Goal: Task Accomplishment & Management: Use online tool/utility

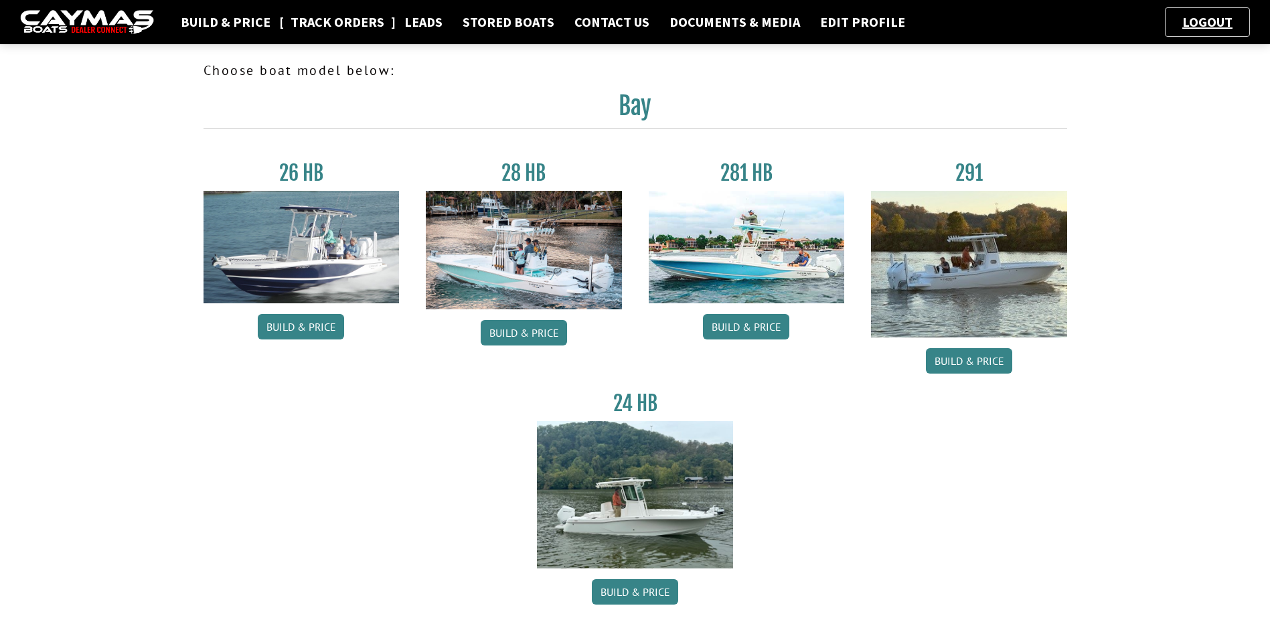
click at [350, 19] on link "Track Orders" at bounding box center [337, 21] width 107 height 17
click at [419, 21] on link "Leads" at bounding box center [424, 21] width 52 height 17
click at [760, 321] on link "Build & Price" at bounding box center [746, 326] width 86 height 25
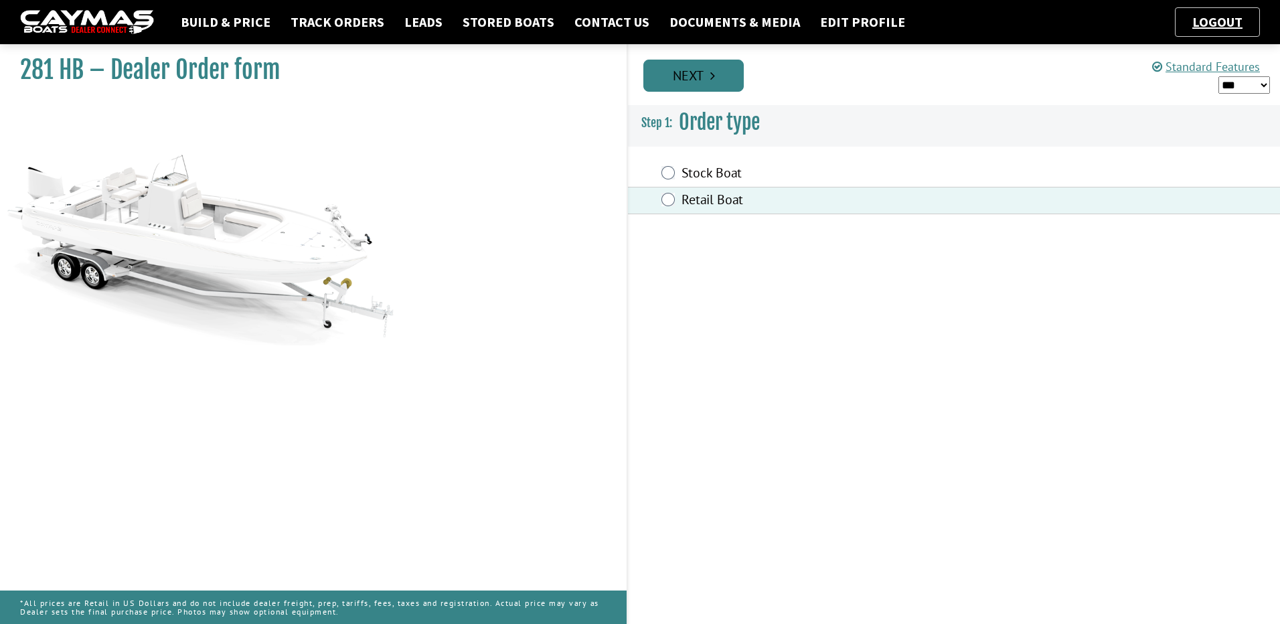
click at [704, 73] on link "Next" at bounding box center [693, 76] width 100 height 32
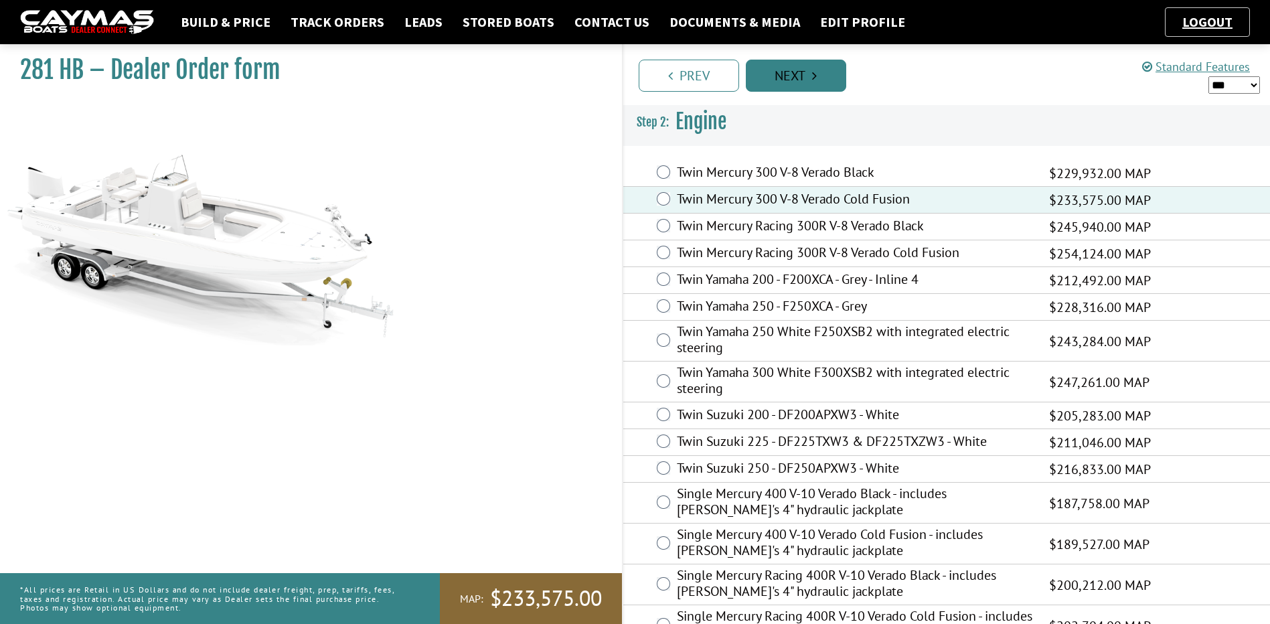
click at [806, 72] on link "Next" at bounding box center [796, 76] width 100 height 32
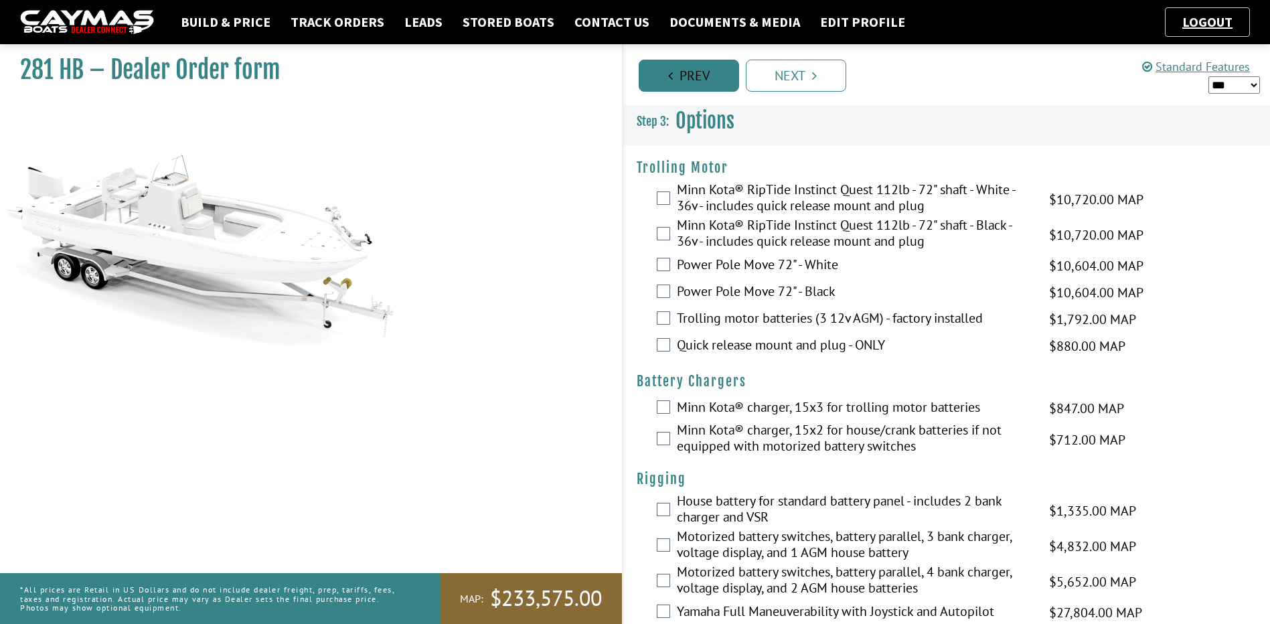
click at [702, 80] on link "Prev" at bounding box center [689, 76] width 100 height 32
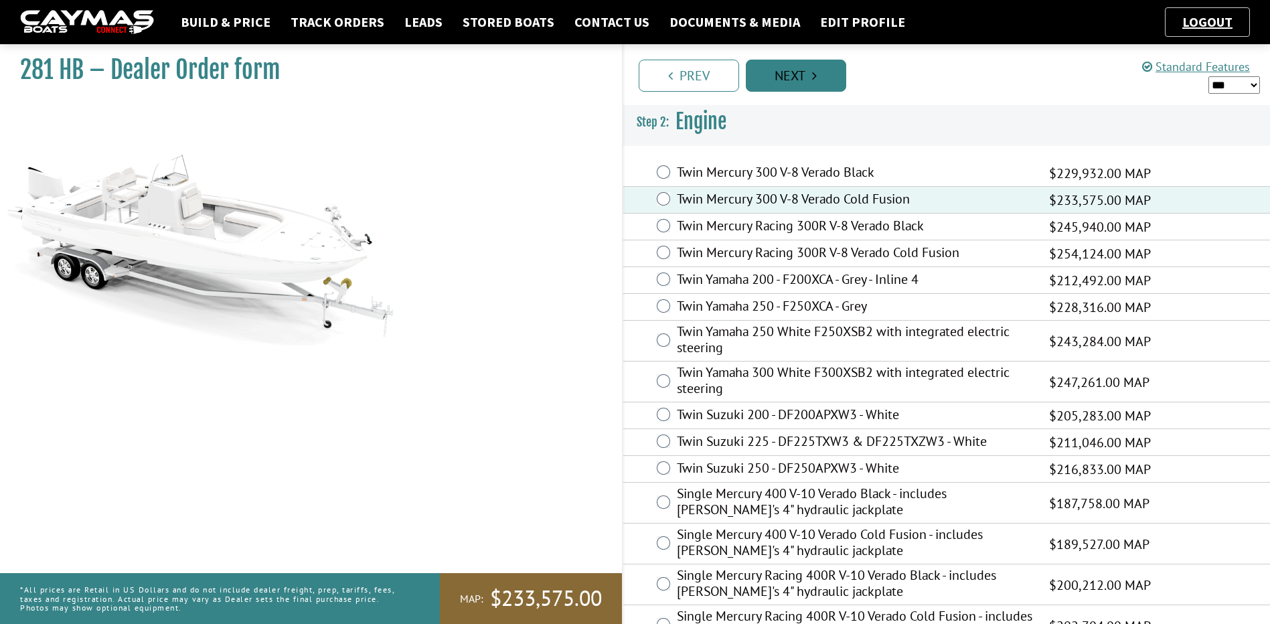
click at [805, 68] on link "Next" at bounding box center [796, 76] width 100 height 32
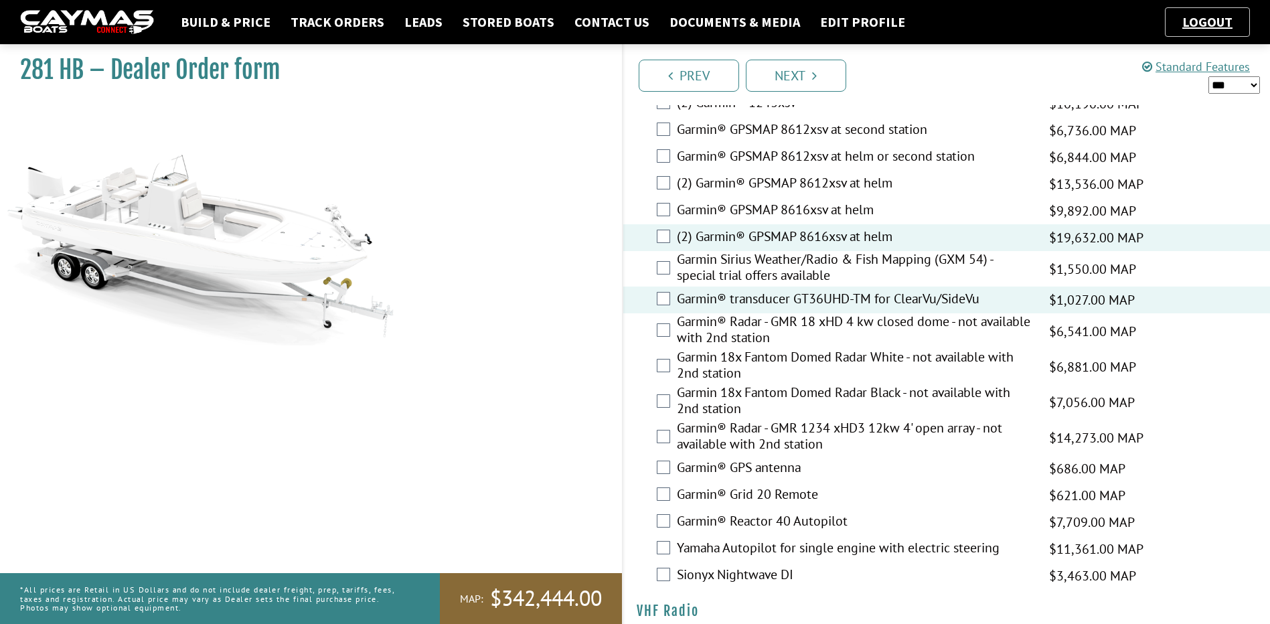
scroll to position [3571, 0]
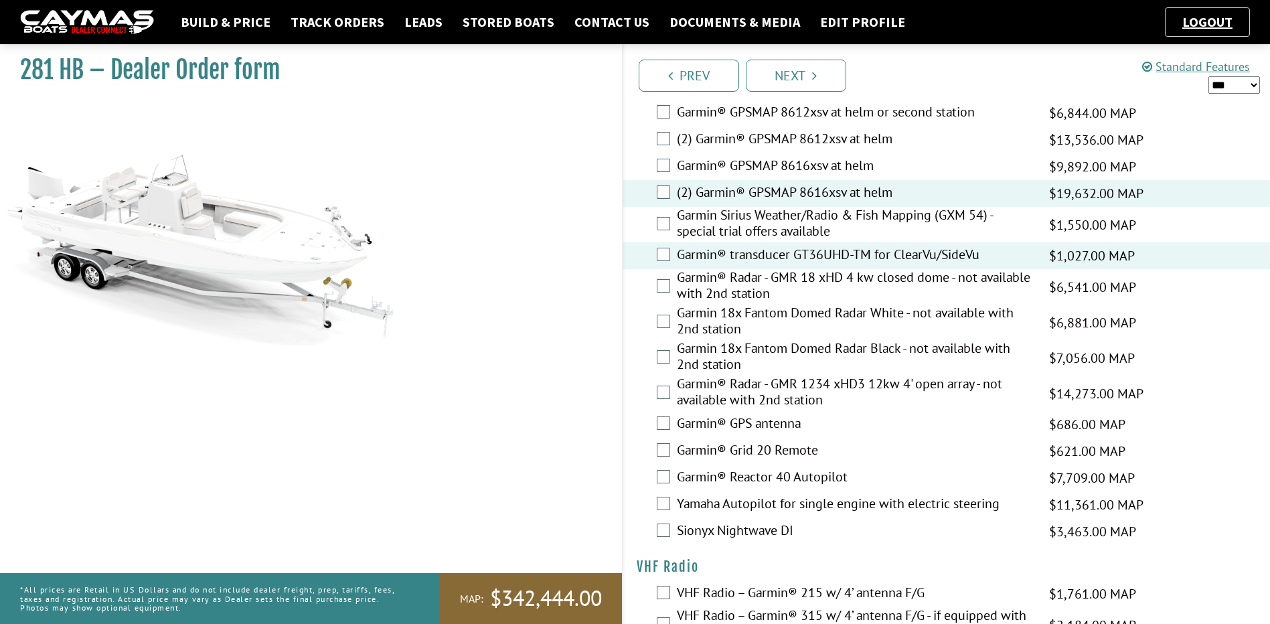
click at [783, 415] on label "Garmin® GPS antenna" at bounding box center [855, 424] width 356 height 19
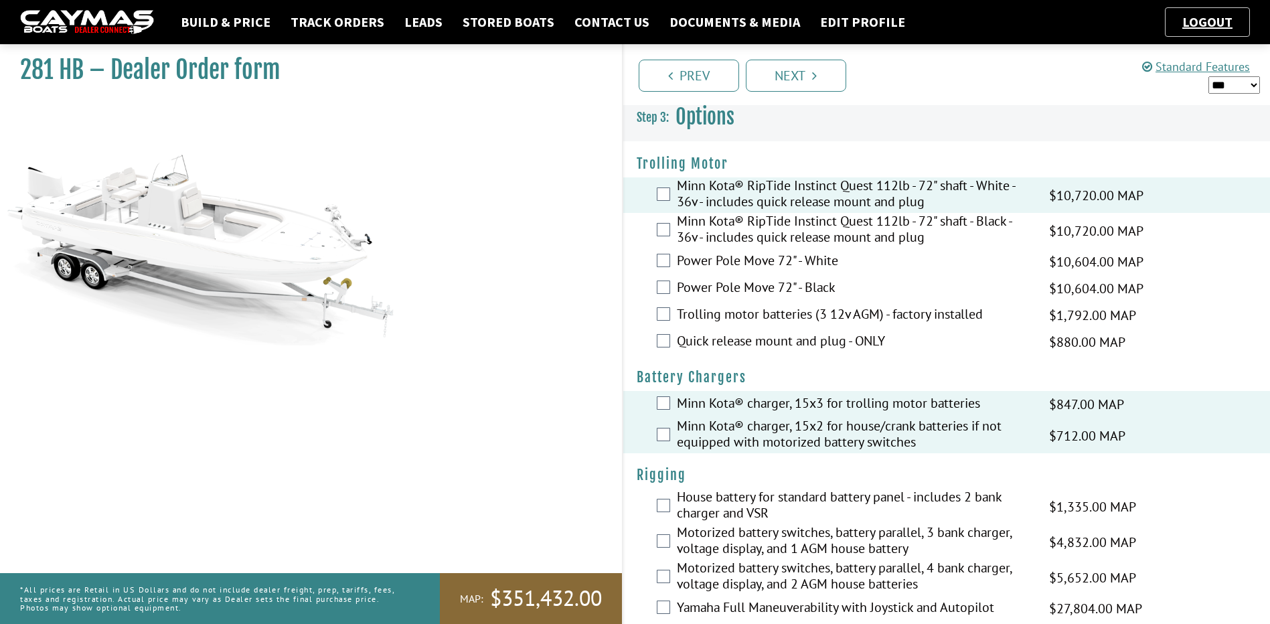
scroll to position [0, 0]
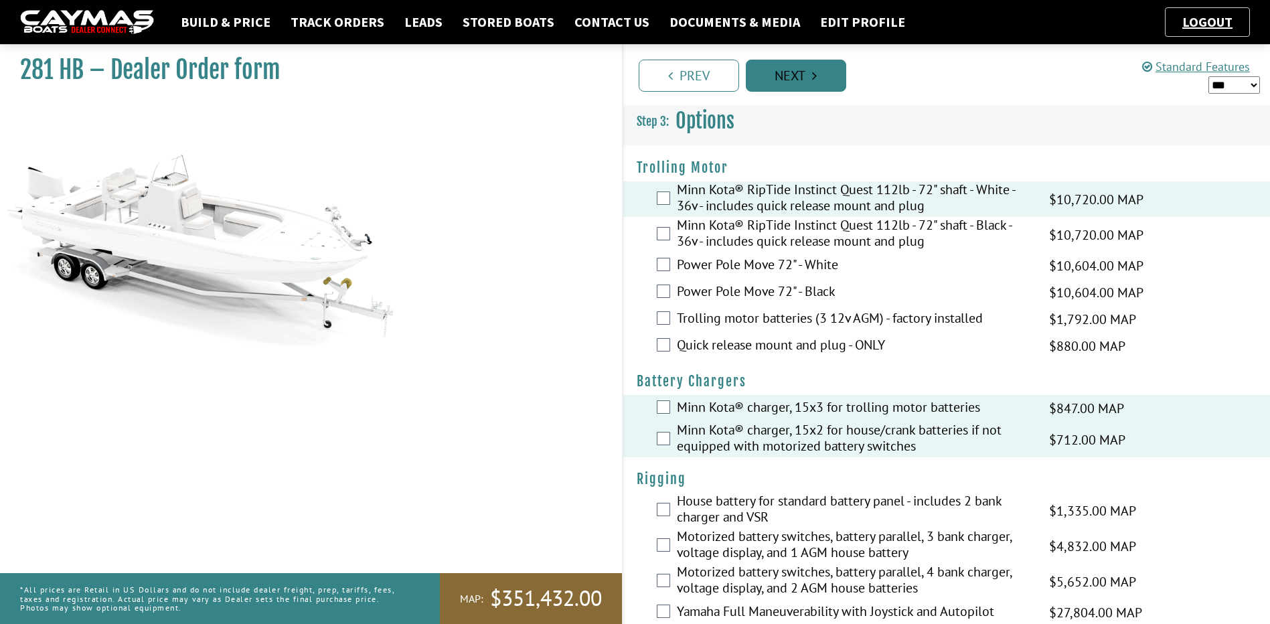
click at [817, 84] on link "Next" at bounding box center [796, 76] width 100 height 32
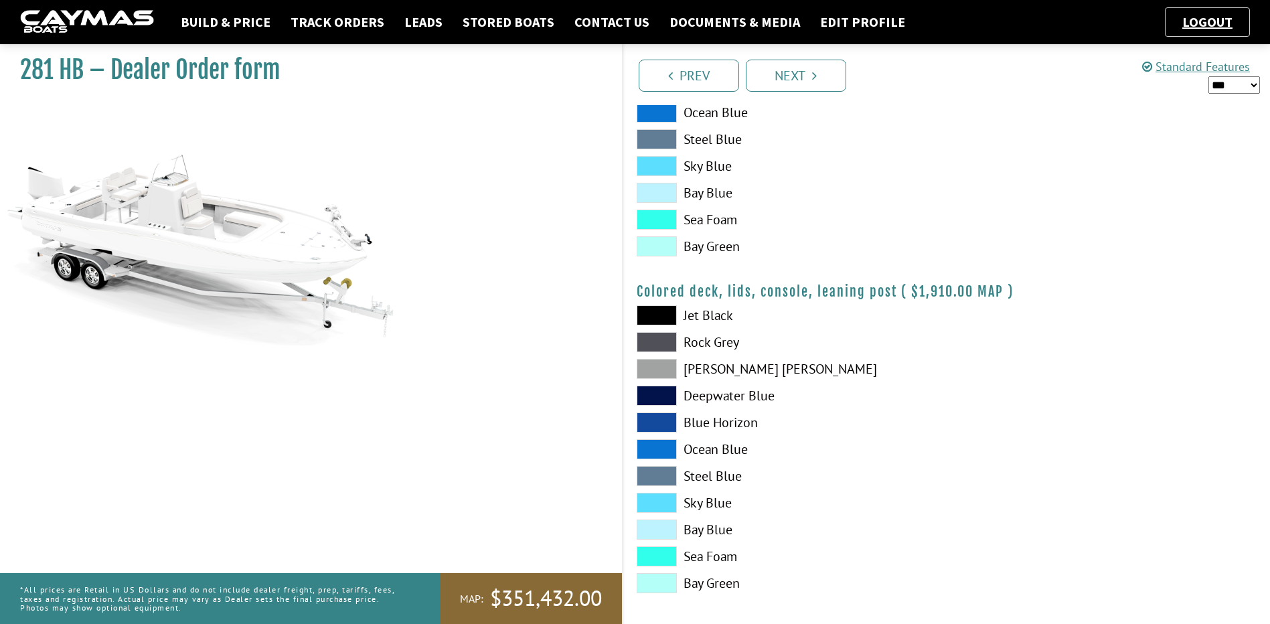
scroll to position [1423, 0]
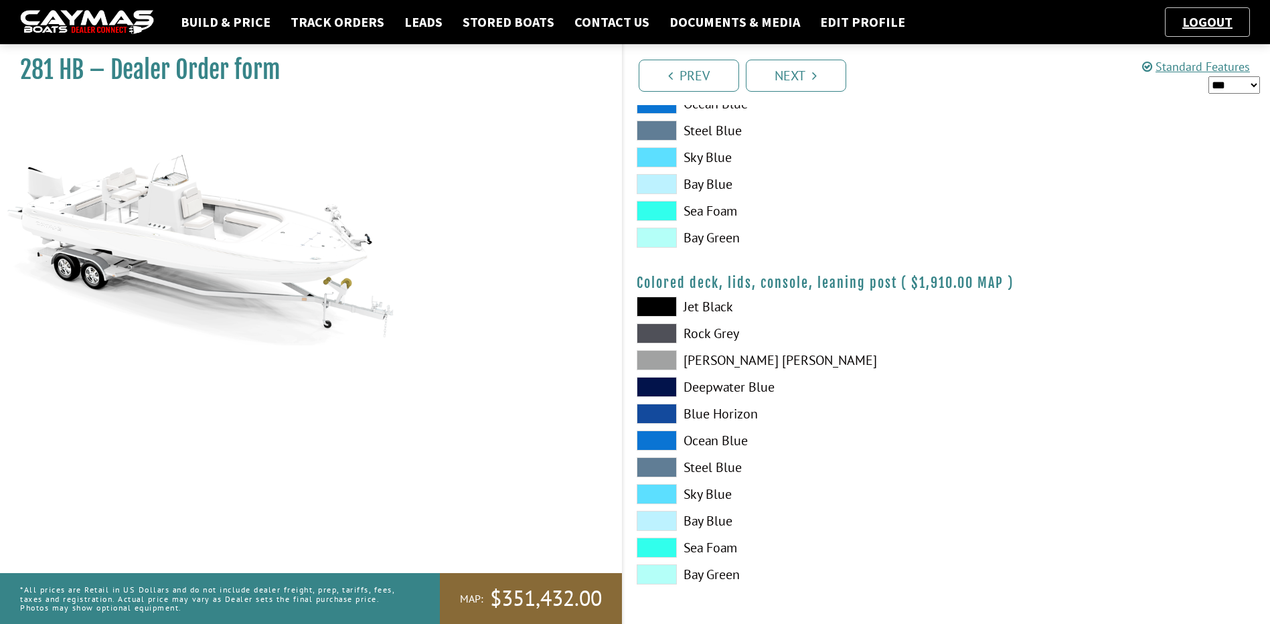
click at [658, 358] on span at bounding box center [657, 360] width 40 height 20
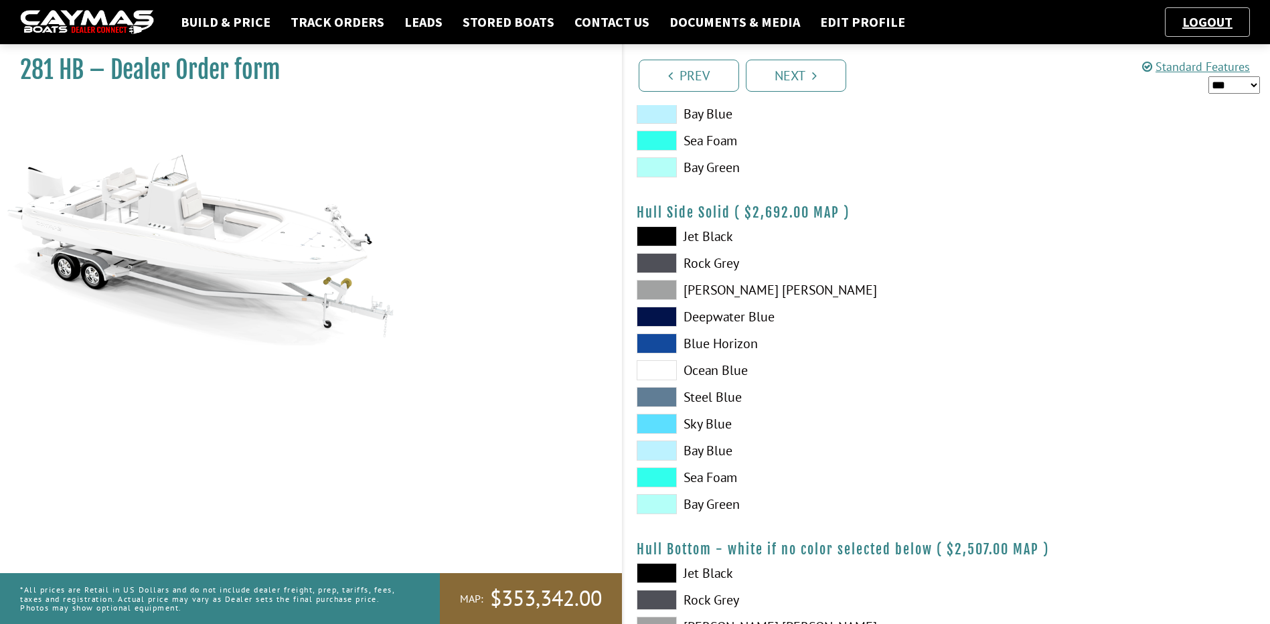
scroll to position [536, 0]
